Goal: Transaction & Acquisition: Download file/media

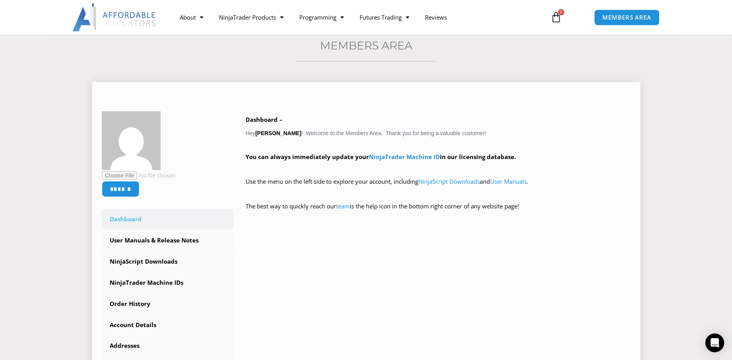
scroll to position [80, 0]
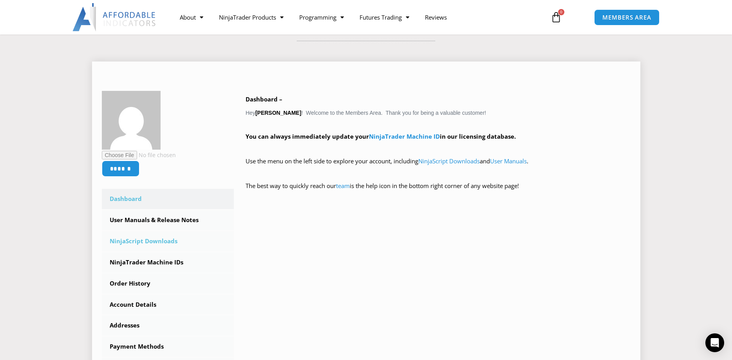
click at [143, 237] on link "NinjaScript Downloads" at bounding box center [168, 241] width 132 height 20
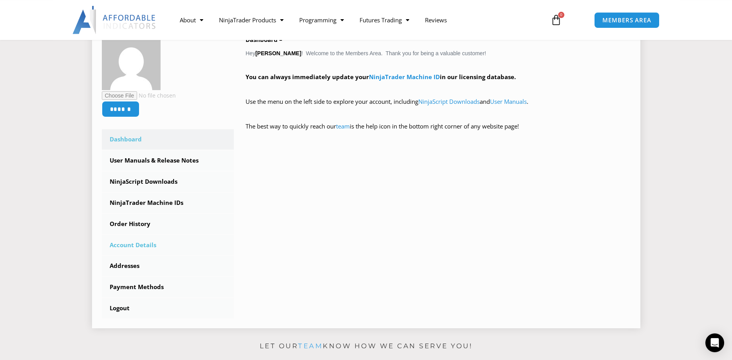
scroll to position [160, 0]
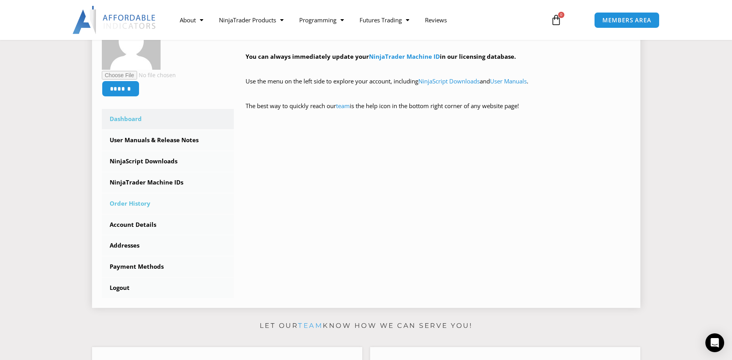
click at [143, 202] on link "Order History" at bounding box center [168, 204] width 132 height 20
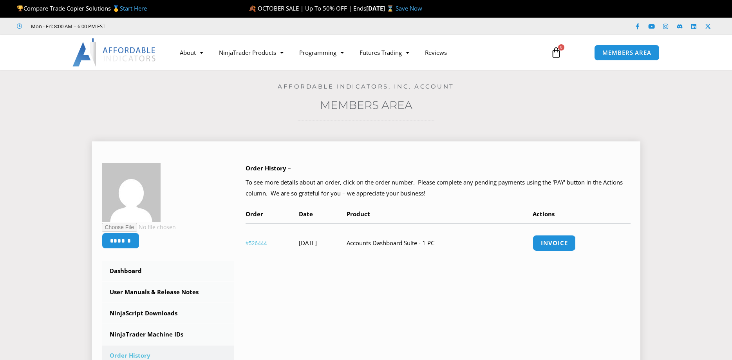
click at [431, 242] on td "Accounts Dashboard Suite - 1 PC" at bounding box center [440, 242] width 186 height 39
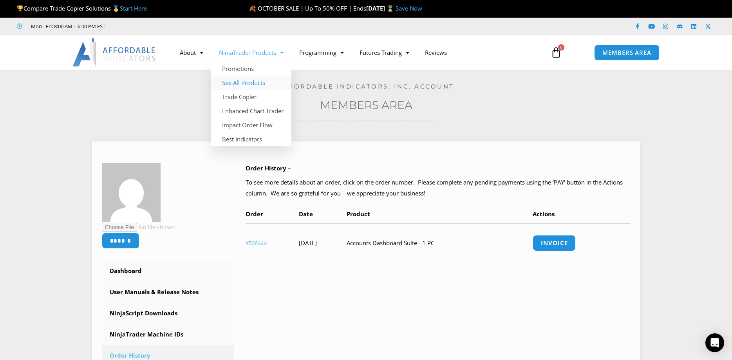
click at [259, 82] on link "See All Products" at bounding box center [251, 83] width 80 height 14
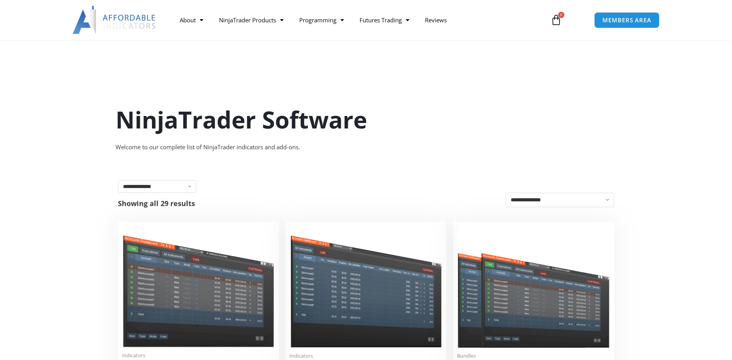
scroll to position [160, 0]
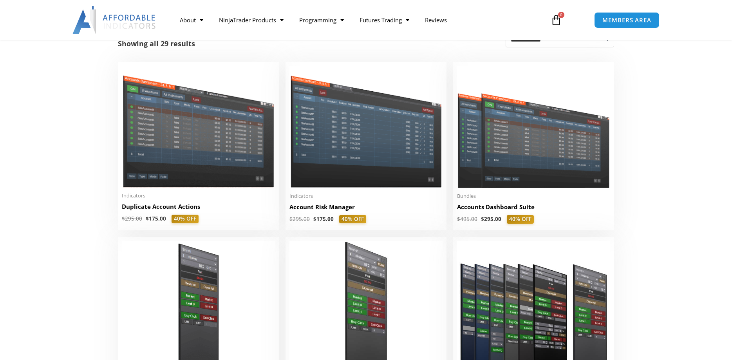
click at [535, 172] on img at bounding box center [533, 127] width 153 height 122
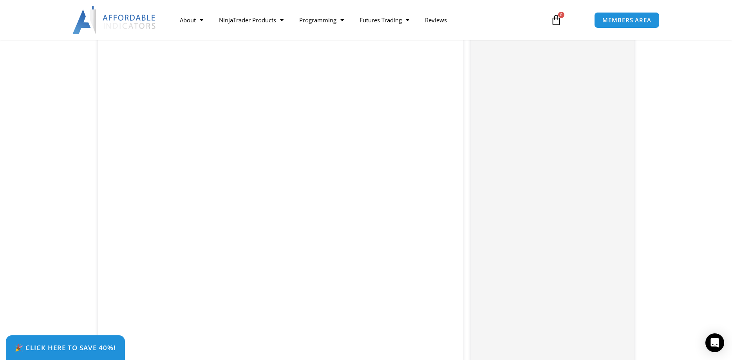
scroll to position [759, 0]
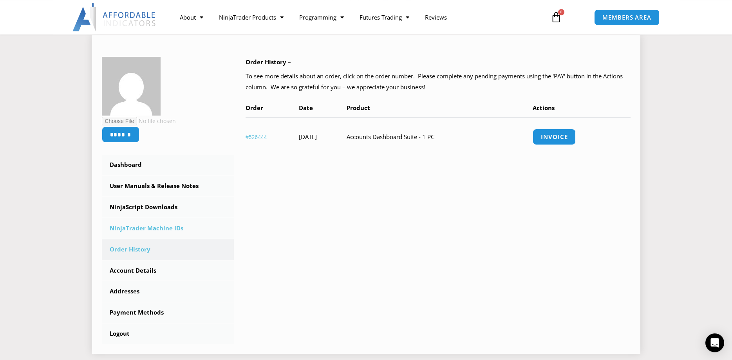
scroll to position [120, 0]
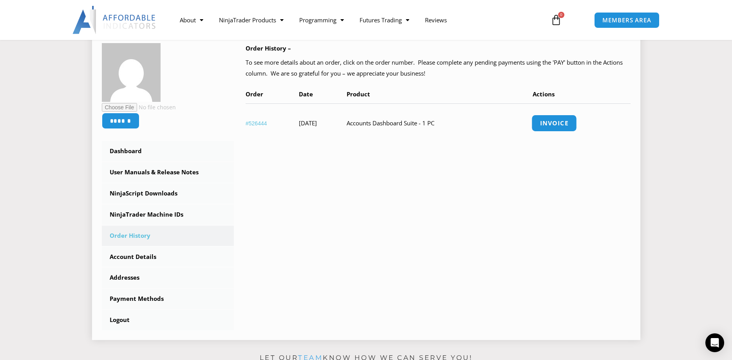
click at [568, 122] on link "Invoice" at bounding box center [554, 123] width 45 height 17
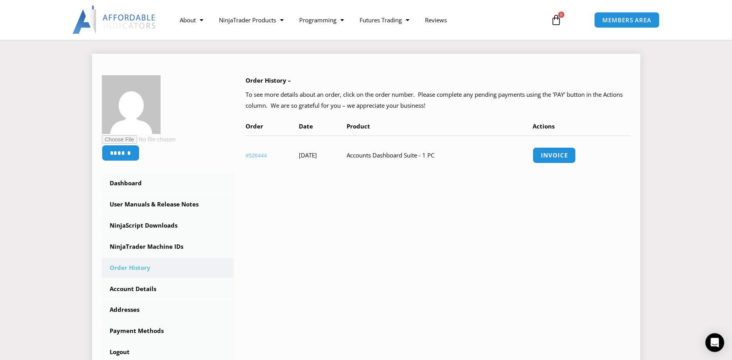
scroll to position [80, 0]
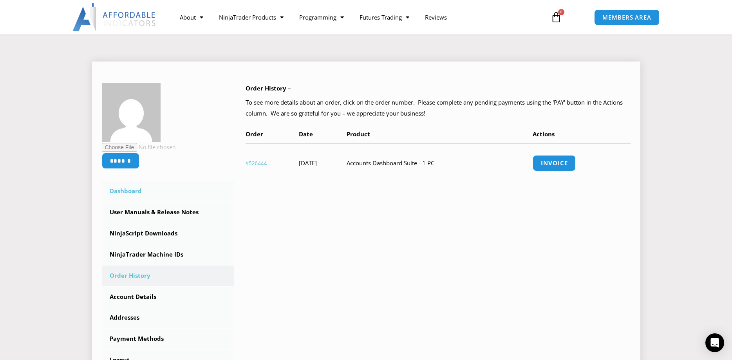
click at [136, 192] on link "Dashboard" at bounding box center [168, 191] width 132 height 20
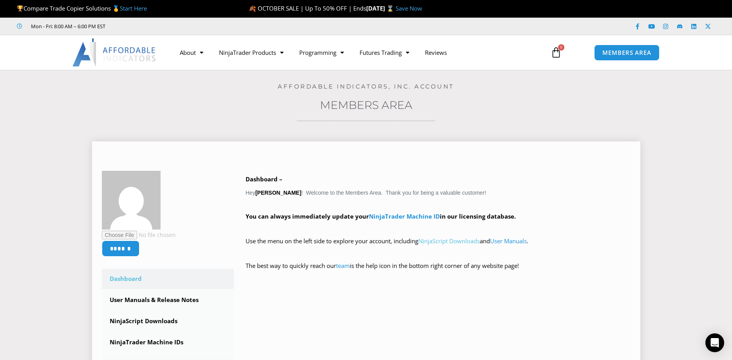
click at [450, 240] on link "NinjaScript Downloads" at bounding box center [449, 241] width 62 height 8
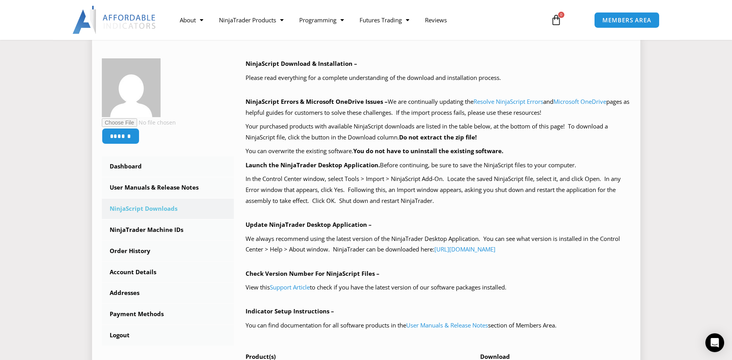
scroll to position [120, 0]
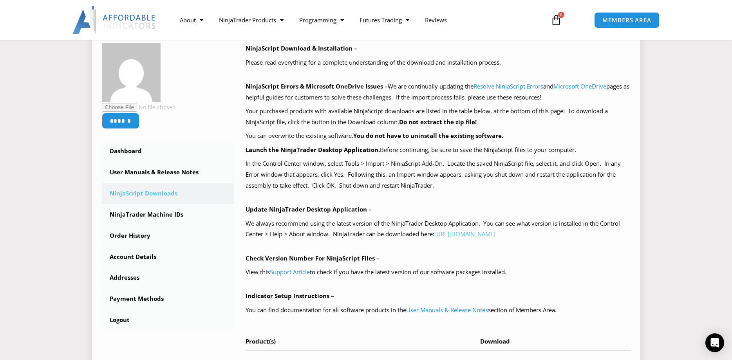
click at [472, 232] on link "https://account.ninjatrader.com/download" at bounding box center [464, 234] width 61 height 8
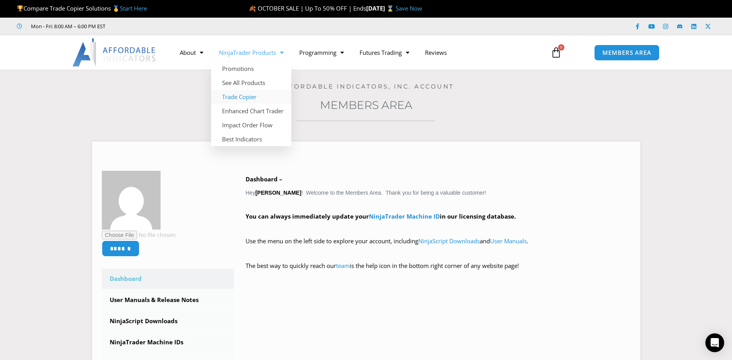
click at [248, 95] on link "Trade Copier" at bounding box center [251, 97] width 80 height 14
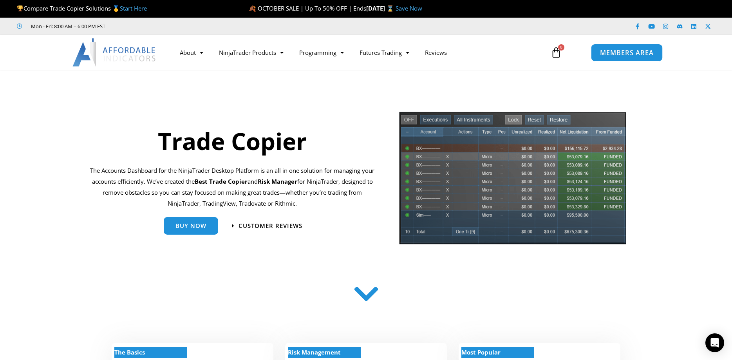
click at [641, 51] on span "MEMBERS AREA" at bounding box center [627, 52] width 54 height 7
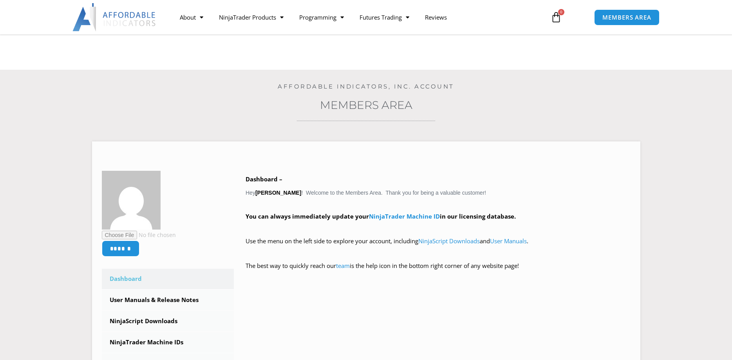
scroll to position [80, 0]
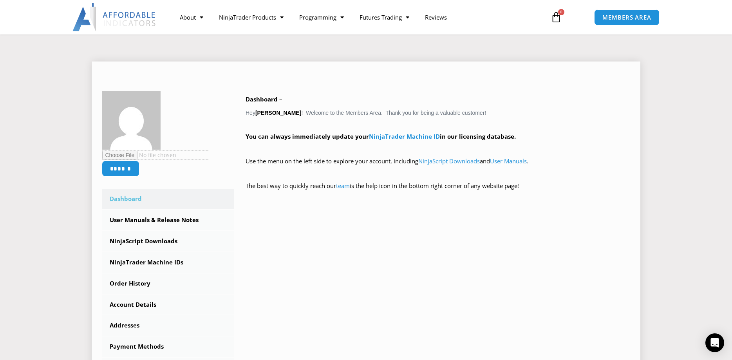
click at [114, 155] on input "file" at bounding box center [155, 154] width 107 height 9
type input "**********"
click at [125, 169] on input "******" at bounding box center [121, 168] width 40 height 17
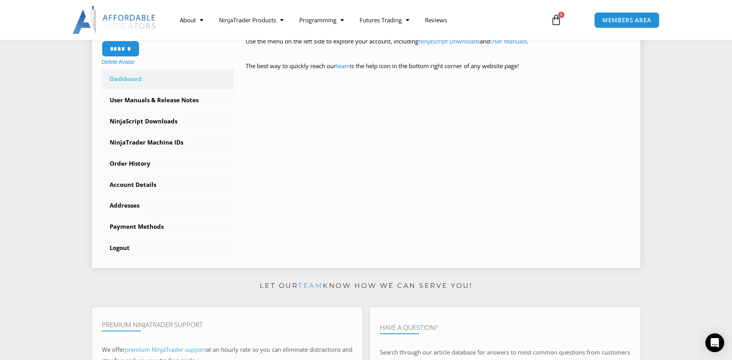
scroll to position [160, 0]
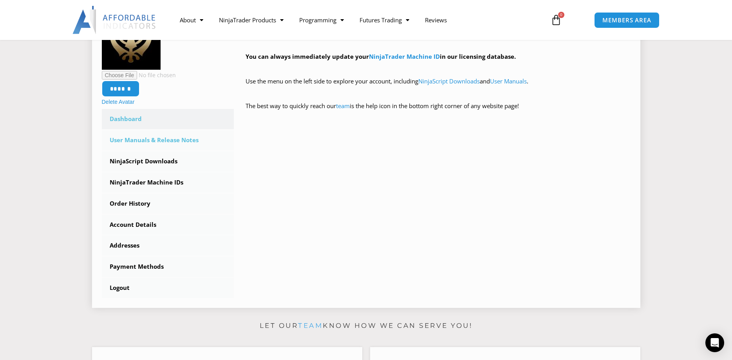
click at [174, 142] on link "User Manuals & Release Notes" at bounding box center [168, 140] width 132 height 20
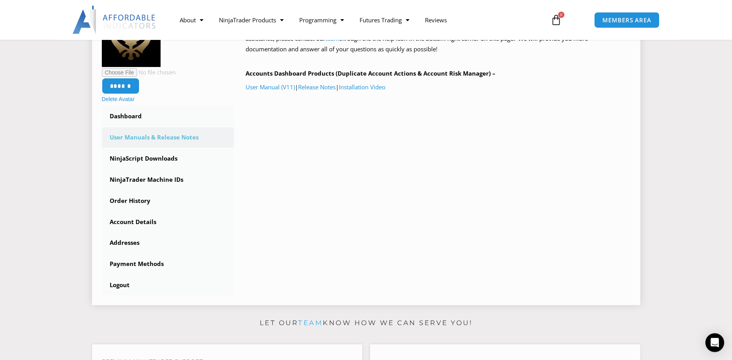
scroll to position [160, 0]
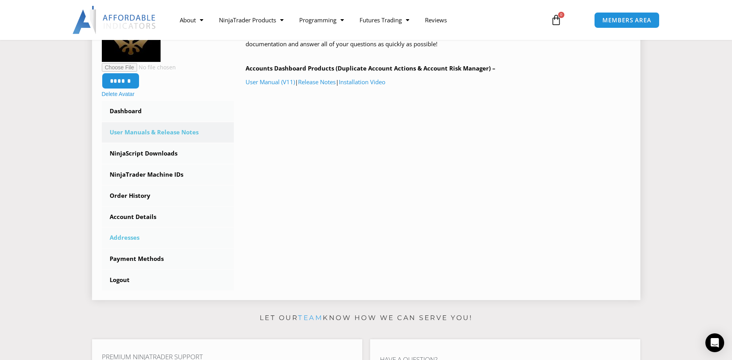
click at [134, 238] on link "Addresses" at bounding box center [168, 238] width 132 height 20
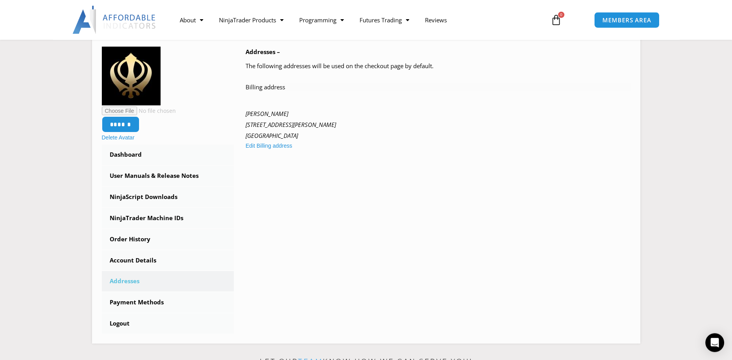
scroll to position [120, 0]
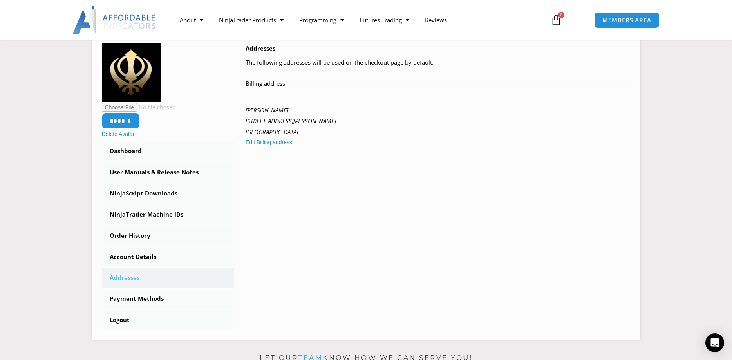
click at [134, 238] on link "Order History" at bounding box center [168, 236] width 132 height 20
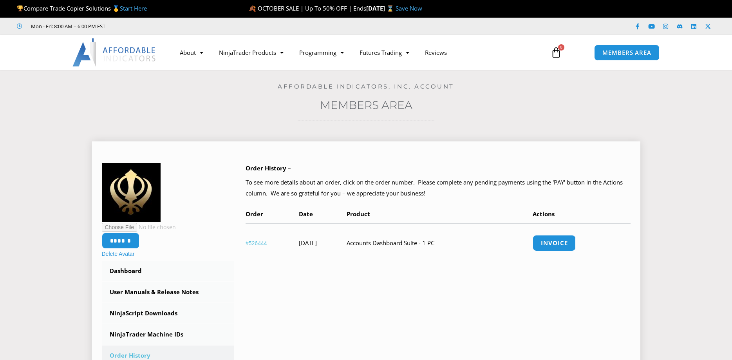
click at [402, 242] on td "Accounts Dashboard Suite - 1 PC" at bounding box center [440, 242] width 186 height 39
click at [317, 241] on time "October 21, 2024" at bounding box center [308, 243] width 18 height 8
click at [259, 242] on link "#526444" at bounding box center [257, 243] width 22 height 6
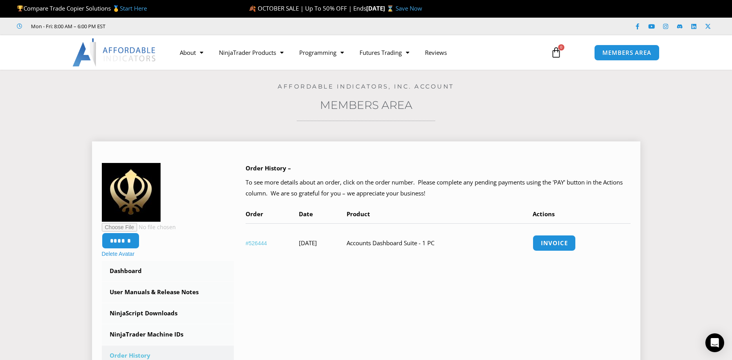
click at [259, 242] on link "#526444" at bounding box center [257, 243] width 22 height 6
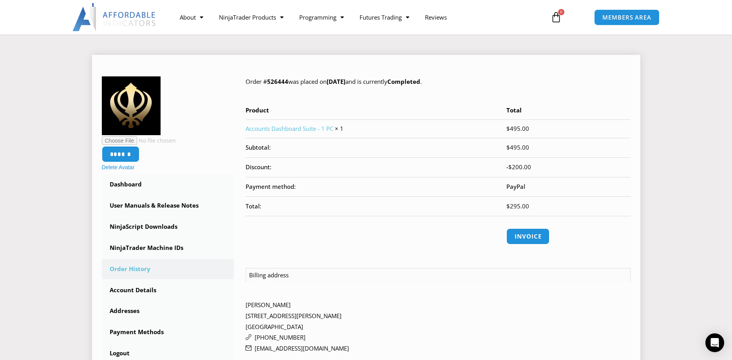
scroll to position [80, 0]
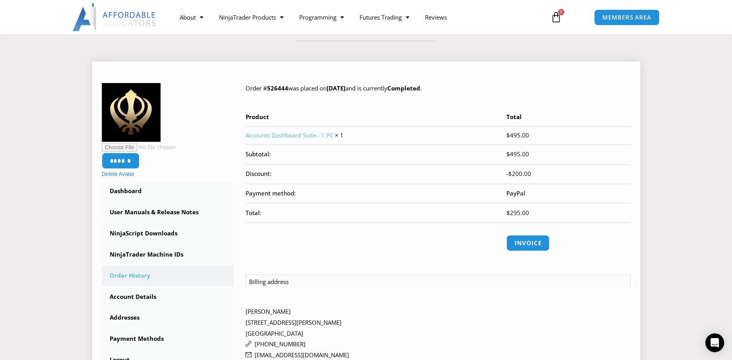
click at [314, 136] on link "Accounts Dashboard Suite - 1 PC" at bounding box center [290, 135] width 88 height 8
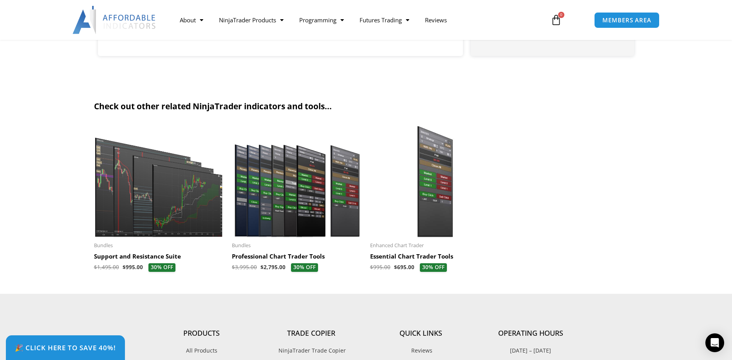
scroll to position [1648, 0]
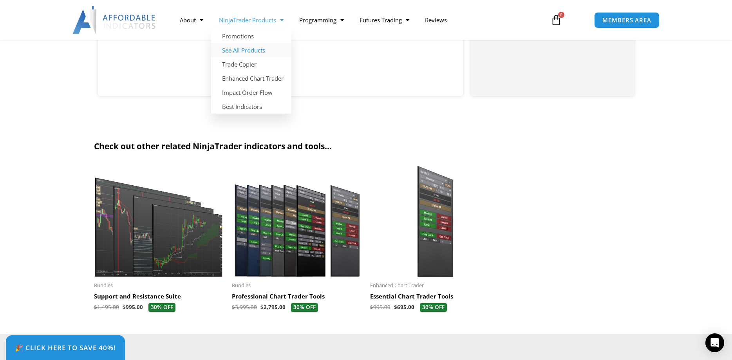
click at [256, 49] on link "See All Products" at bounding box center [251, 50] width 80 height 14
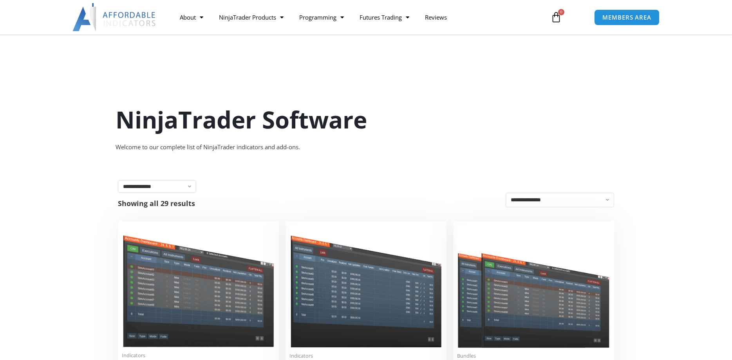
scroll to position [80, 0]
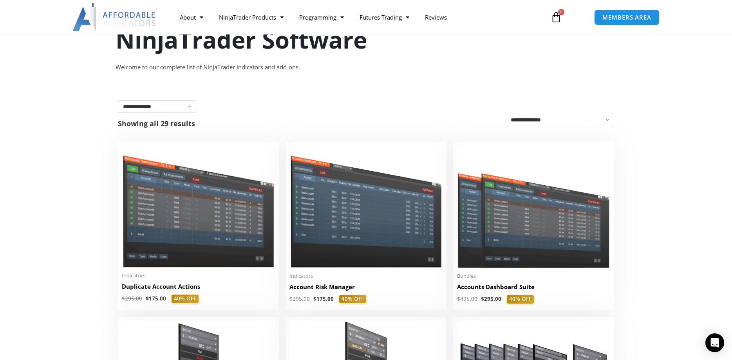
click at [531, 216] on img at bounding box center [533, 207] width 153 height 122
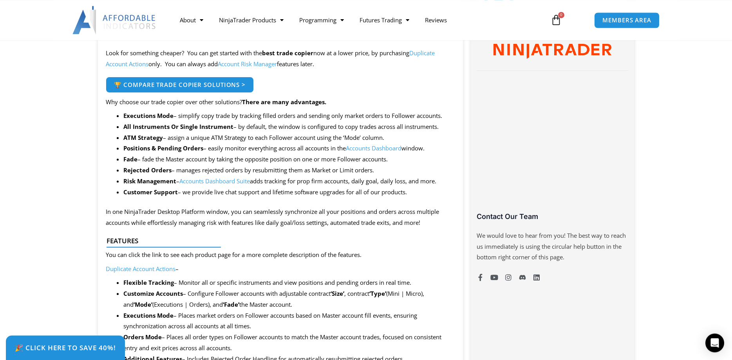
scroll to position [400, 0]
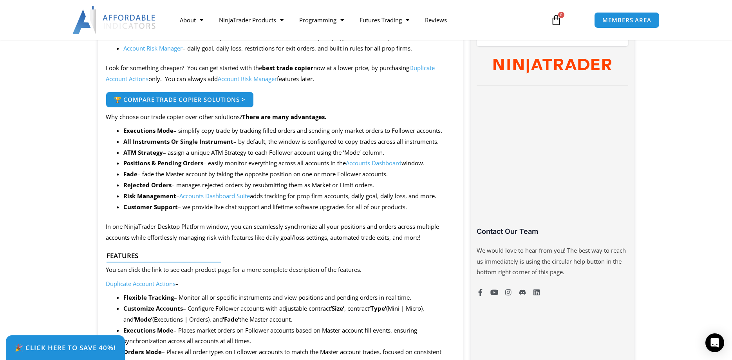
click at [380, 164] on link "Accounts Dashboard" at bounding box center [374, 163] width 56 height 8
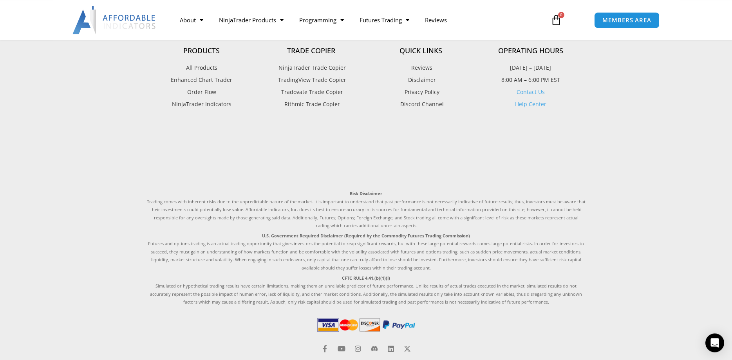
scroll to position [1951, 0]
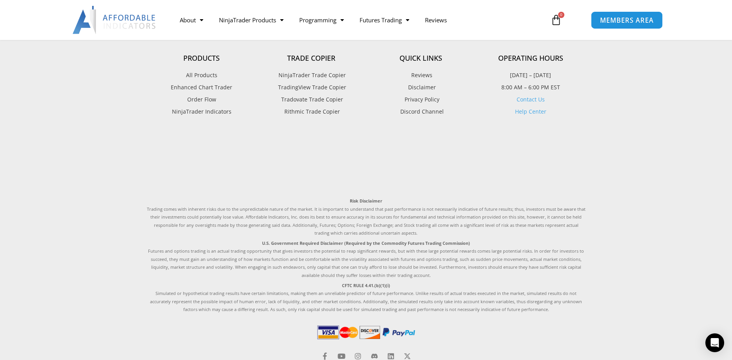
click at [621, 19] on span "MEMBERS AREA" at bounding box center [627, 20] width 54 height 7
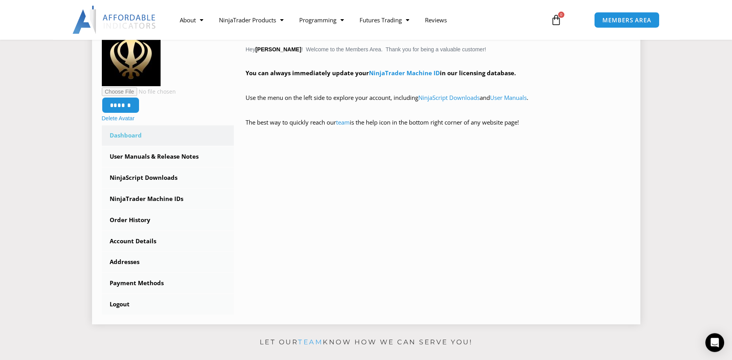
scroll to position [160, 0]
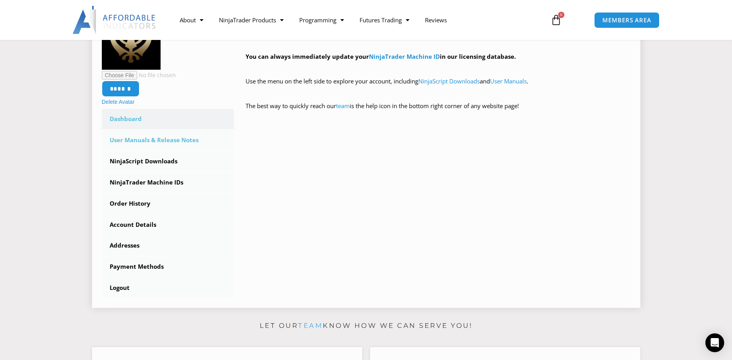
click at [176, 140] on link "User Manuals & Release Notes" at bounding box center [168, 140] width 132 height 20
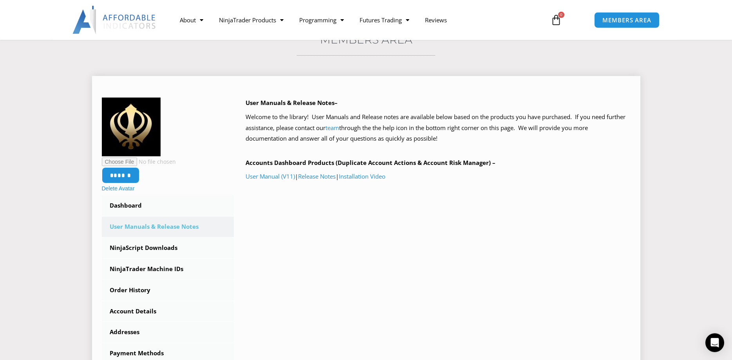
scroll to position [120, 0]
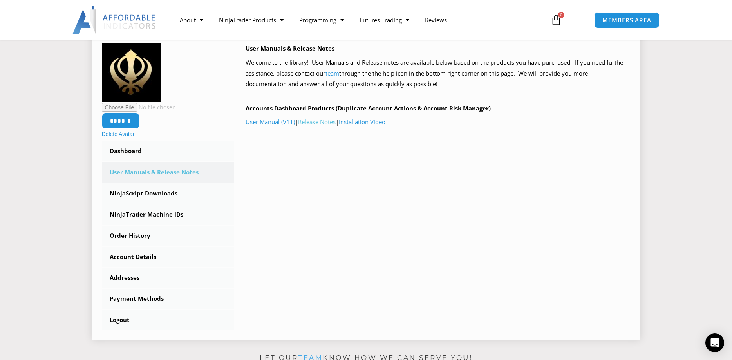
click at [315, 122] on link "Release Notes" at bounding box center [317, 122] width 38 height 8
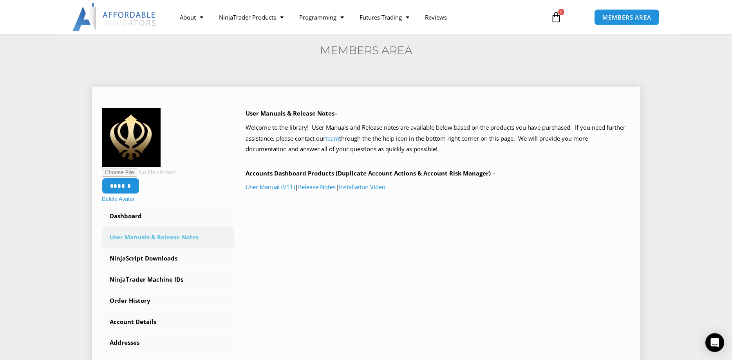
scroll to position [40, 0]
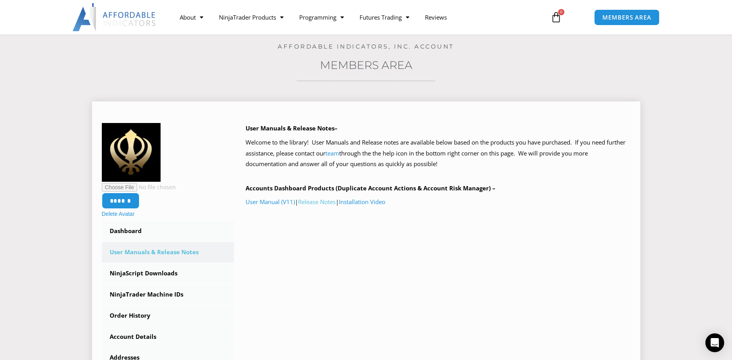
click at [330, 200] on link "Release Notes" at bounding box center [317, 202] width 38 height 8
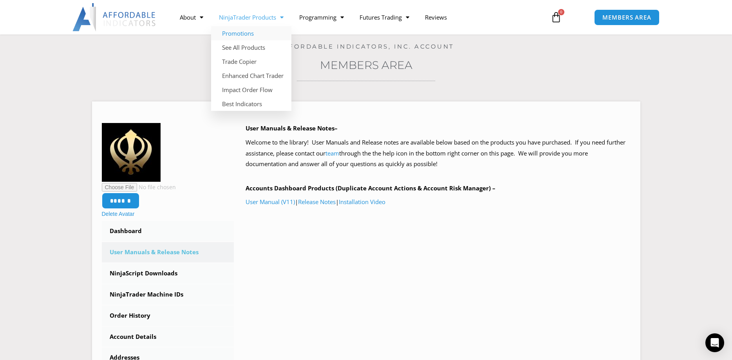
click at [248, 33] on link "Promotions" at bounding box center [251, 33] width 80 height 14
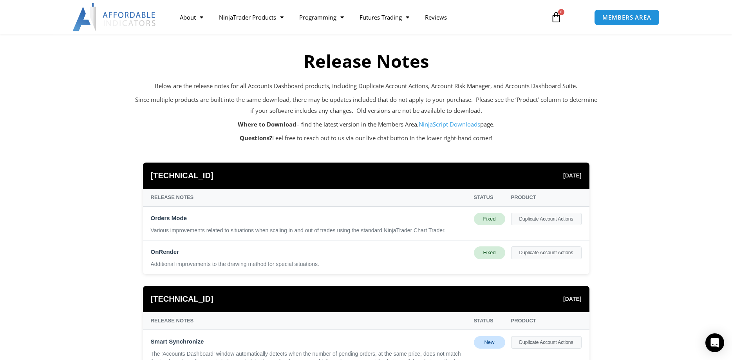
scroll to position [80, 0]
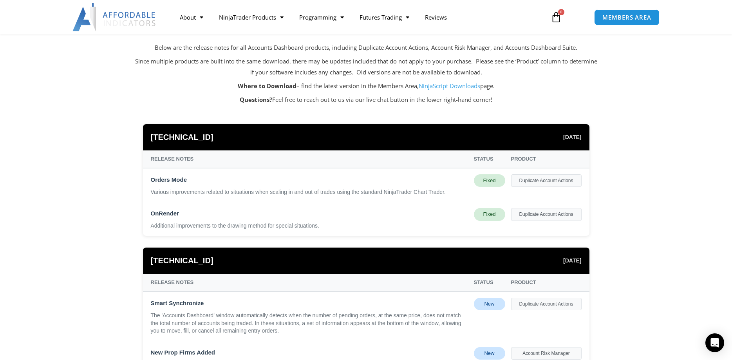
click at [456, 87] on link "NinjaScript Downloads" at bounding box center [450, 86] width 62 height 8
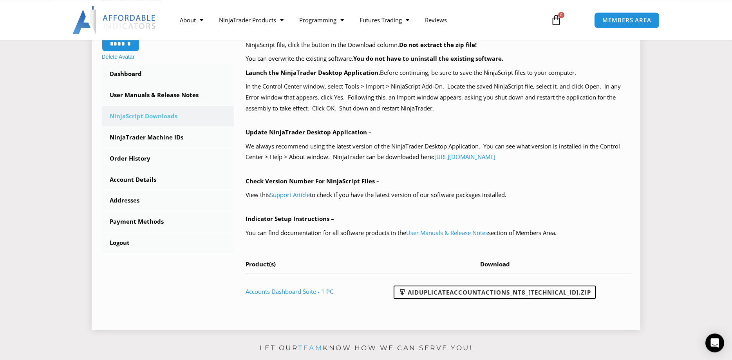
scroll to position [200, 0]
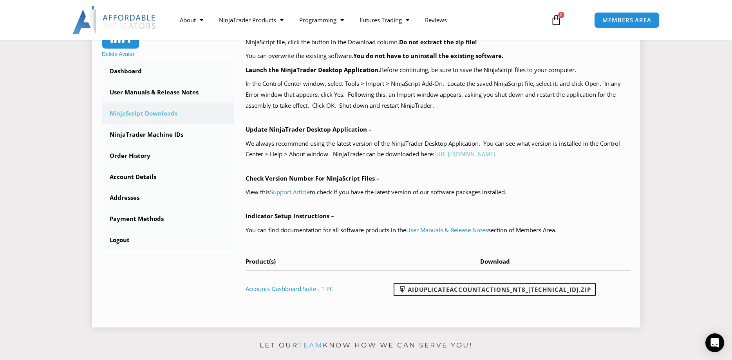
click at [492, 154] on link "[URL][DOMAIN_NAME]" at bounding box center [464, 154] width 61 height 8
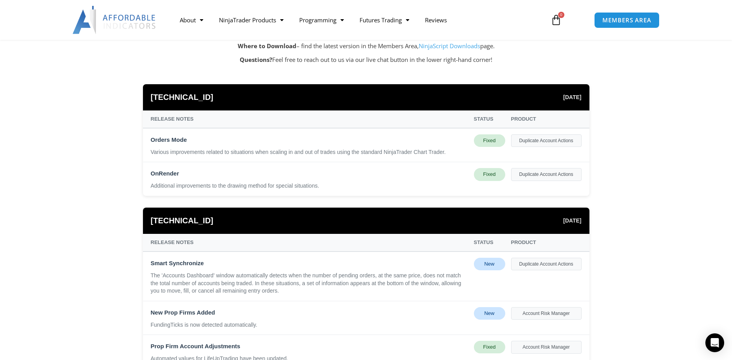
scroll to position [160, 0]
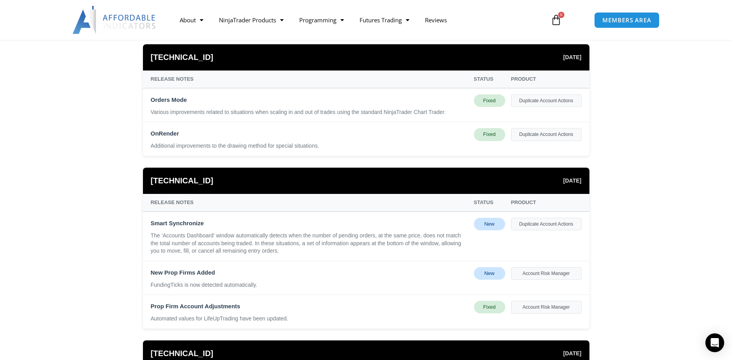
click at [551, 225] on div "Duplicate Account Actions" at bounding box center [546, 224] width 71 height 13
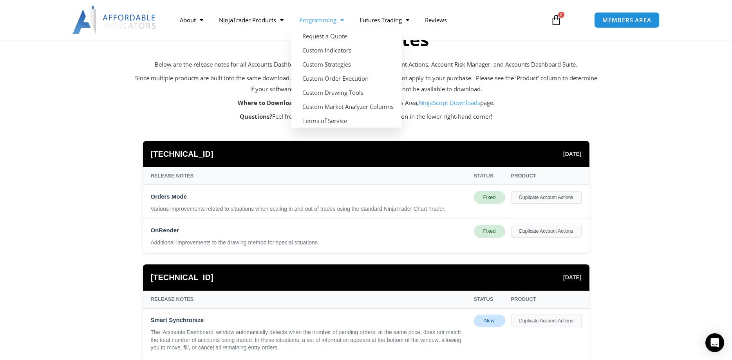
scroll to position [120, 0]
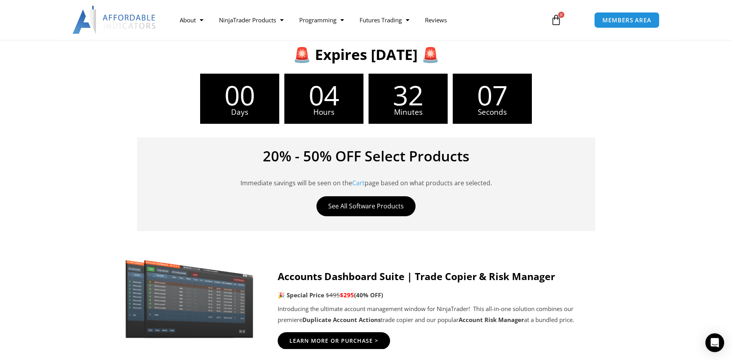
scroll to position [240, 0]
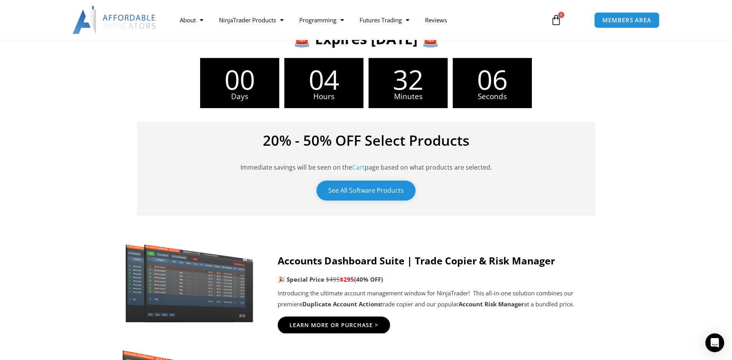
click at [380, 187] on link "See All Software Products" at bounding box center [366, 191] width 99 height 20
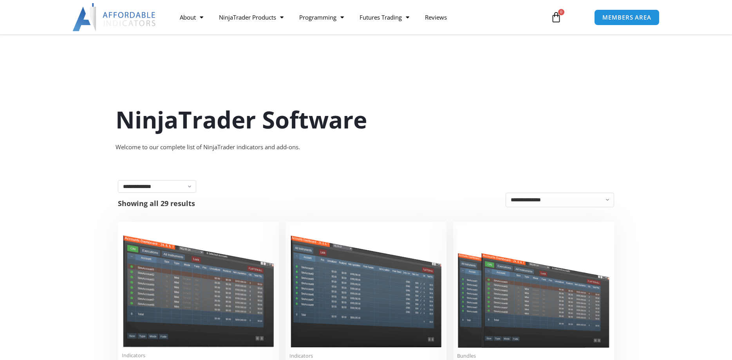
scroll to position [80, 0]
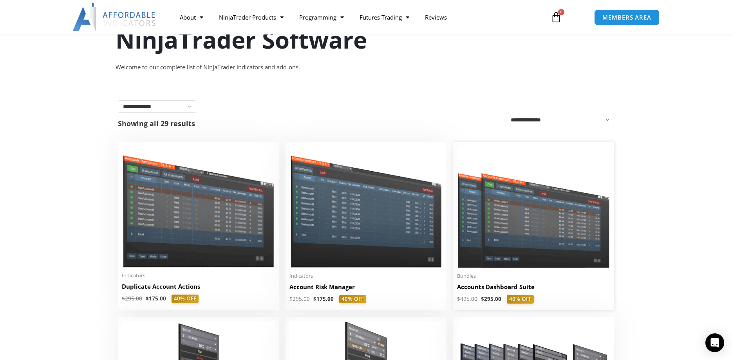
click at [481, 208] on img at bounding box center [533, 207] width 153 height 122
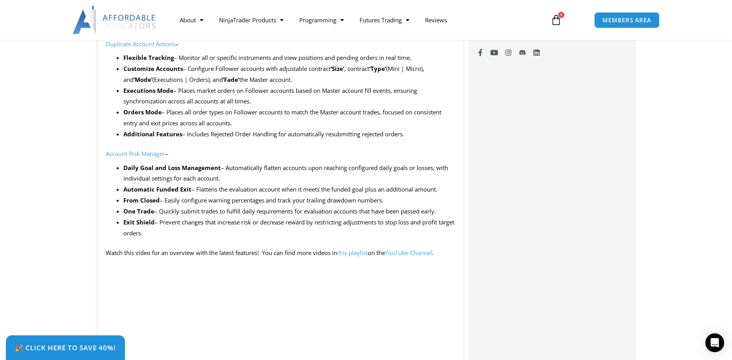
scroll to position [879, 0]
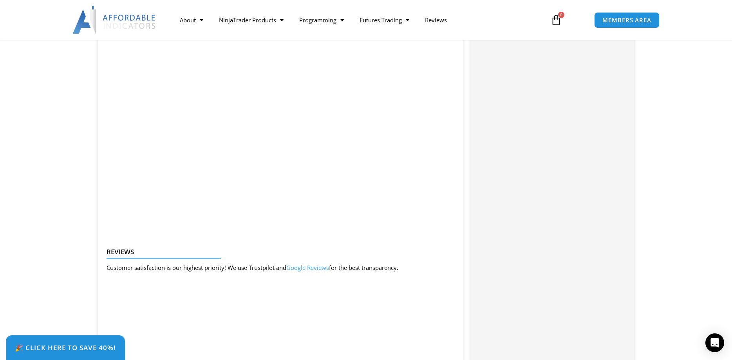
click at [550, 163] on div "Categories: Bundles , Indicators , Trade Copier Buy With Confidence We have a s…" at bounding box center [552, 160] width 163 height 1408
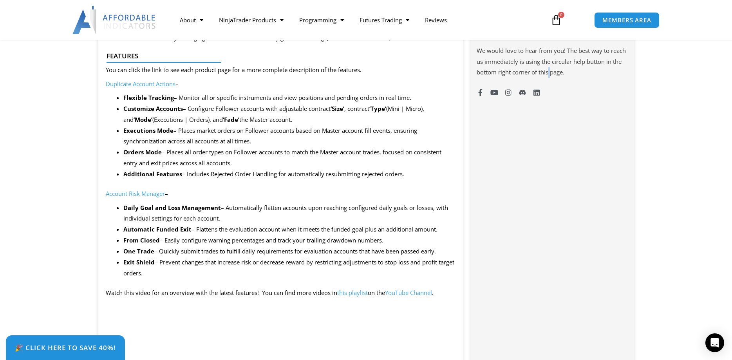
scroll to position [519, 0]
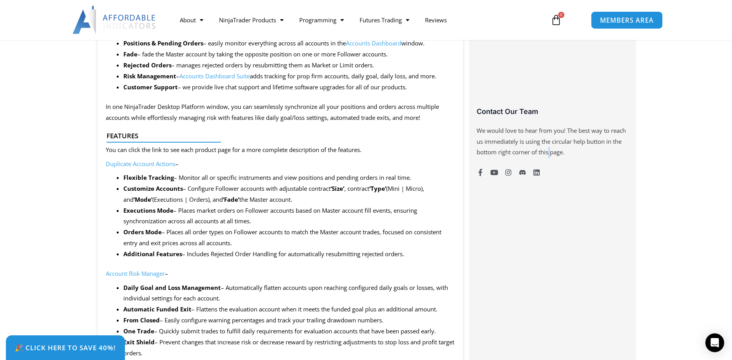
click at [606, 22] on span "MEMBERS AREA" at bounding box center [627, 20] width 54 height 7
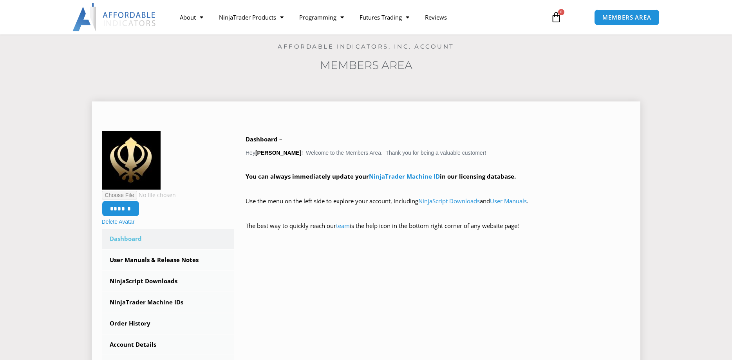
scroll to position [40, 0]
click at [131, 282] on link "NinjaScript Downloads" at bounding box center [168, 281] width 132 height 20
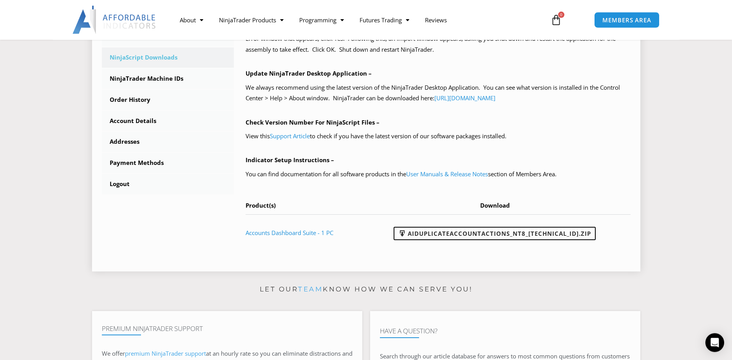
scroll to position [280, 0]
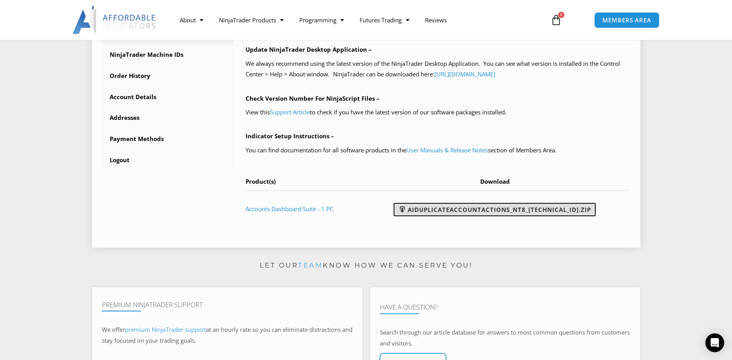
click at [427, 204] on link "AIDuplicateAccountActions_NT8_[TECHNICAL_ID].zip" at bounding box center [495, 209] width 202 height 13
